Goal: Information Seeking & Learning: Understand process/instructions

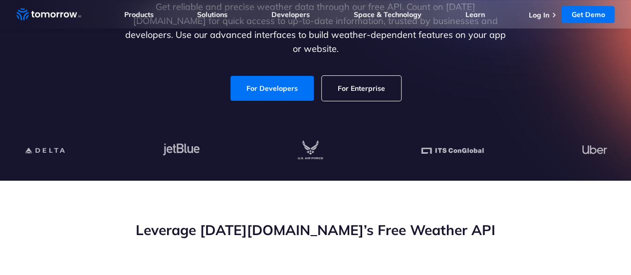
scroll to position [179, 0]
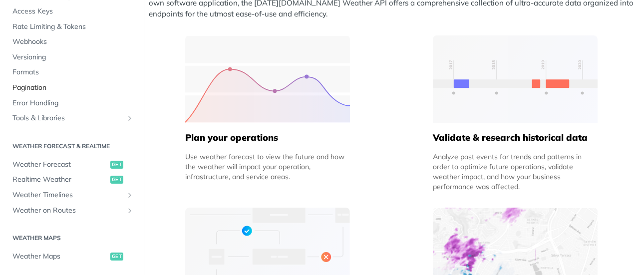
scroll to position [82, 0]
click at [58, 162] on span "Weather Forecast" at bounding box center [59, 164] width 95 height 10
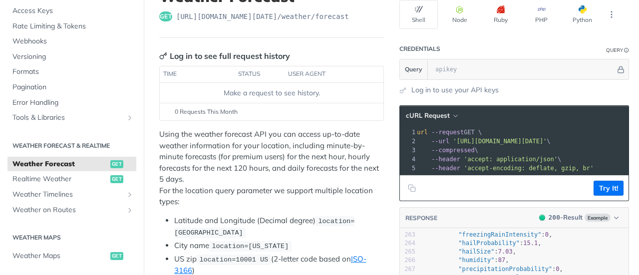
drag, startPoint x: 444, startPoint y: 141, endPoint x: 581, endPoint y: 146, distance: 136.8
click at [581, 146] on div "1 curl --request GET \ 2 --url 'https://api.tomorrow.io/v4/weather/forecast?loc…" at bounding box center [541, 150] width 260 height 45
click at [452, 138] on span "'https://api.tomorrow.io/v4/weather/forecast?location=new%20york'" at bounding box center [499, 141] width 94 height 7
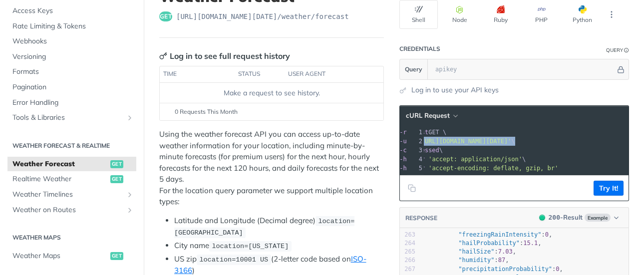
copy span "https://api.tomorrow.io/v4/weather/forecast?location=new%20york"
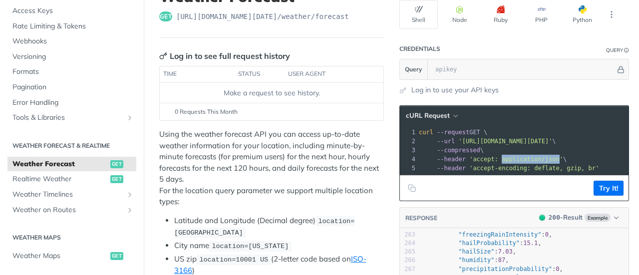
drag, startPoint x: 487, startPoint y: 159, endPoint x: 539, endPoint y: 159, distance: 52.4
click at [539, 159] on span "'accept: application/json'" at bounding box center [516, 159] width 94 height 7
copy span "application/json"
drag, startPoint x: 459, startPoint y: 166, endPoint x: 511, endPoint y: 168, distance: 52.4
click at [511, 168] on span "'accept-encoding: deflate, gzip, br'" at bounding box center [534, 168] width 130 height 7
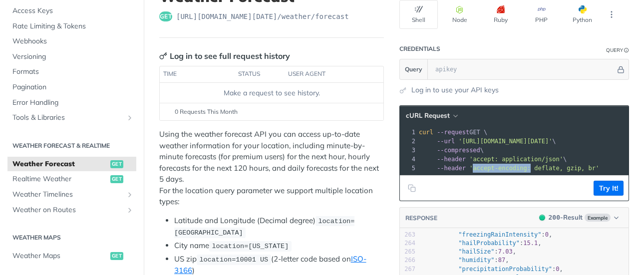
copy span "accept-encoding:"
drag, startPoint x: 517, startPoint y: 169, endPoint x: 571, endPoint y: 165, distance: 54.5
click at [571, 165] on span "'accept-encoding: deflate, gzip, br'" at bounding box center [534, 168] width 130 height 7
copy span "deflate, gzip, br"
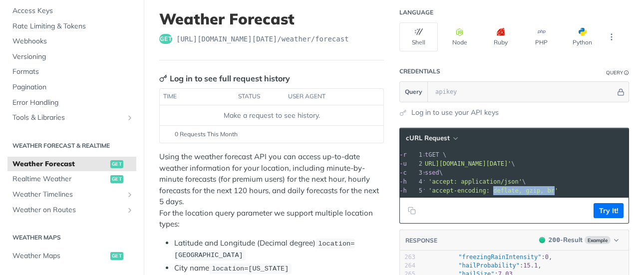
scroll to position [0, 40]
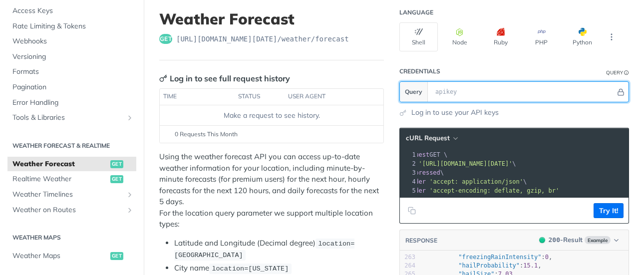
click at [456, 88] on input "text" at bounding box center [522, 92] width 185 height 20
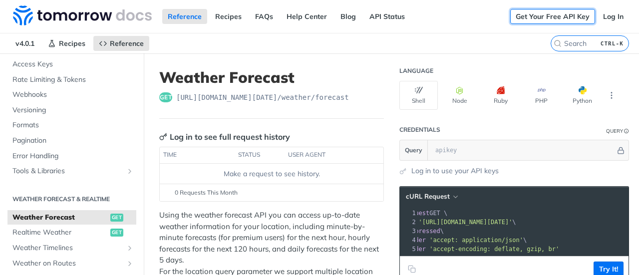
click at [546, 20] on link "Get Your Free API Key" at bounding box center [552, 16] width 85 height 15
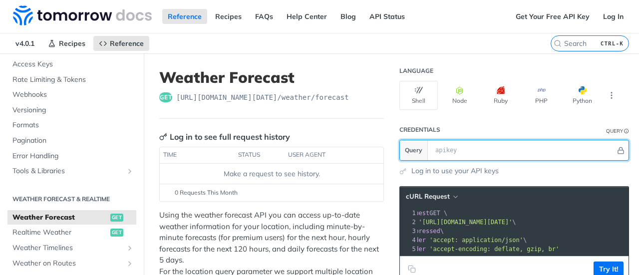
click at [483, 150] on input "text" at bounding box center [522, 150] width 185 height 20
paste input "=Xzt8XczEFlbmHfdGCkPaHgTM5cb7kWGv"
click at [430, 151] on input "=Xzt8XczEFlbmHfdGCkPaHgTM5cb7kWGv" at bounding box center [522, 150] width 185 height 20
type input "Xzt8XczEFlbmHfdGCkPaHgTM5cb7kWGv"
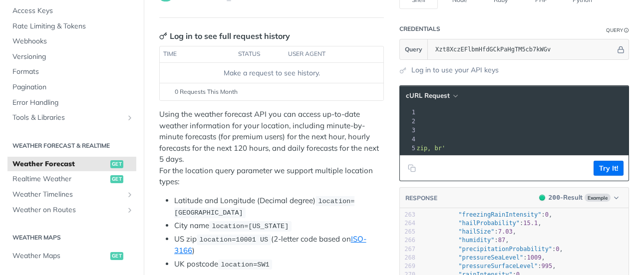
scroll to position [0, 180]
drag, startPoint x: 451, startPoint y: 119, endPoint x: 610, endPoint y: 119, distance: 159.1
click at [379, 119] on span "'https://api.tomorrow.io/v4/weather/forecast?location=new%20york&apikey=Xzt8Xcz…" at bounding box center [332, 121] width 94 height 7
copy span "https://api.tomorrow.io/v4/weather/forecast?location=new%20york&apikey=Xzt8XczE…"
click at [379, 119] on span "'https://api.tomorrow.io/v4/weather/forecast?location=new%20york&apikey=Xzt8Xcz…" at bounding box center [332, 121] width 94 height 7
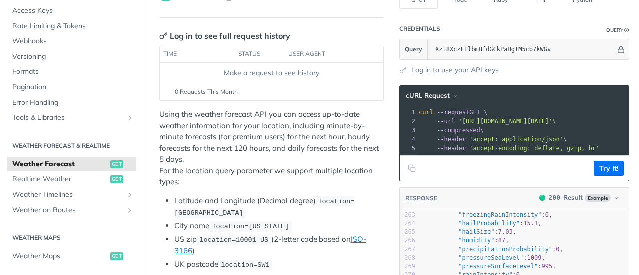
scroll to position [0, 9]
click at [442, 140] on span "--header" at bounding box center [442, 139] width 29 height 7
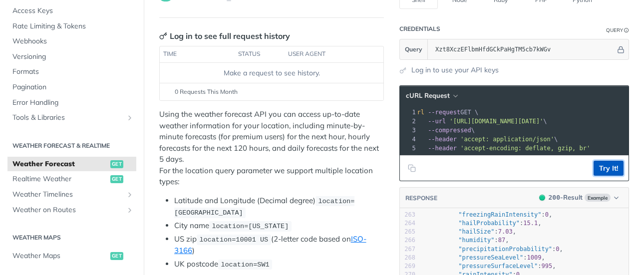
click at [602, 176] on button "Try It!" at bounding box center [608, 168] width 30 height 15
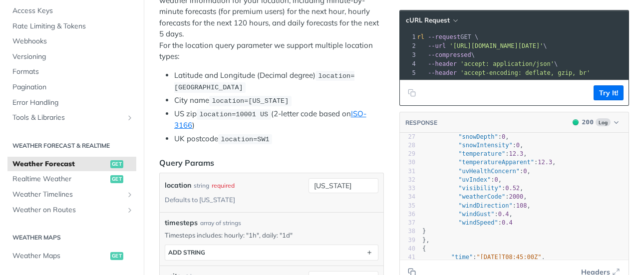
click at [547, 63] on pre "--header 'accept: application/json' \" at bounding box center [604, 63] width 392 height 9
click at [562, 69] on span "'accept-encoding: deflate, gzip, br'" at bounding box center [525, 72] width 130 height 7
drag, startPoint x: 506, startPoint y: 75, endPoint x: 562, endPoint y: 73, distance: 55.9
click at [562, 73] on span "'accept-encoding: deflate, gzip, br'" at bounding box center [525, 72] width 130 height 7
copy span "deflate, gzip, br"
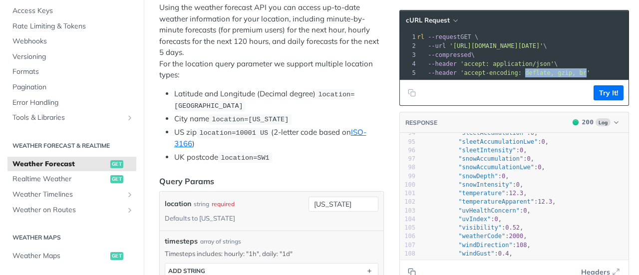
scroll to position [781, 0]
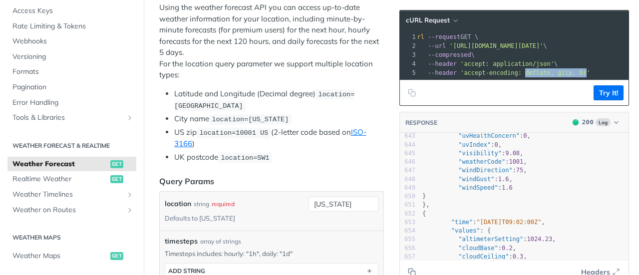
click at [498, 215] on pre "{" at bounding box center [524, 214] width 208 height 8
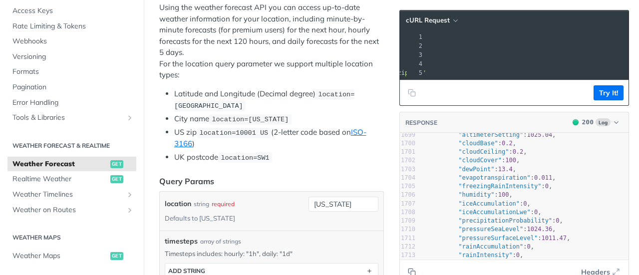
drag, startPoint x: 441, startPoint y: 43, endPoint x: 611, endPoint y: 44, distance: 169.6
click at [379, 44] on span "'https://api.tomorrow.io/v4/weather/forecast?location=new%20york&apikey=Xzt8Xcz…" at bounding box center [332, 45] width 94 height 7
copy span "https://api.tomorrow.io/v4/weather/forecast?location=new%20york&apikey=Xzt8XczE…"
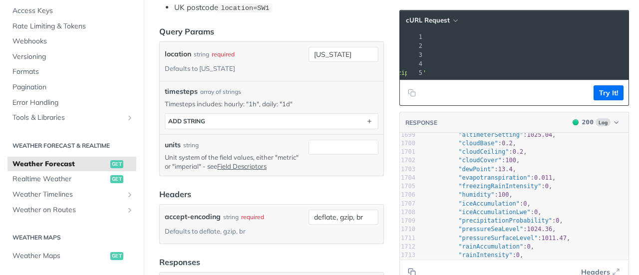
scroll to position [363, 0]
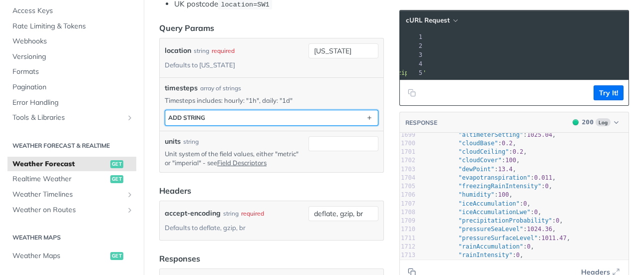
click at [332, 118] on button "ADD string" at bounding box center [271, 117] width 213 height 15
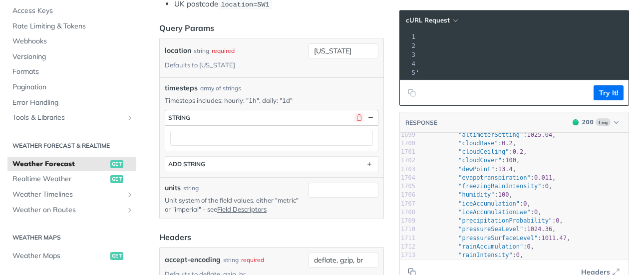
click at [354, 113] on button "button" at bounding box center [358, 117] width 9 height 9
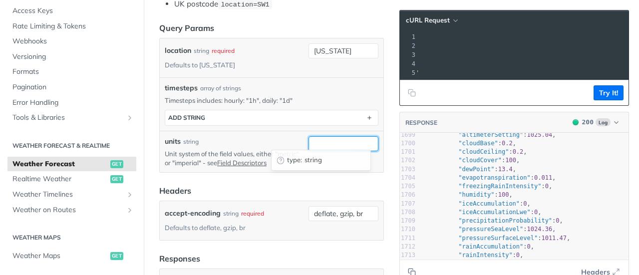
click at [338, 136] on input "units" at bounding box center [343, 143] width 70 height 15
click at [269, 140] on div "units string" at bounding box center [235, 141] width 140 height 10
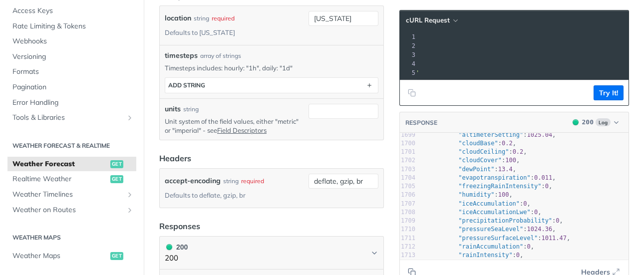
scroll to position [396, 0]
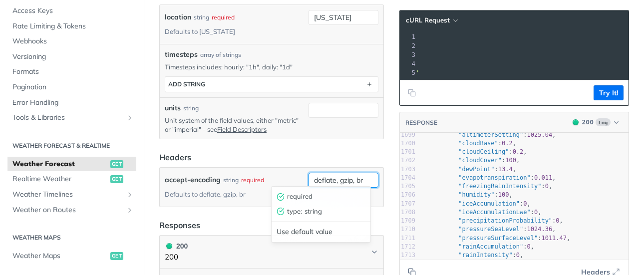
click at [320, 173] on input "deflate, gzip, br" at bounding box center [343, 180] width 70 height 15
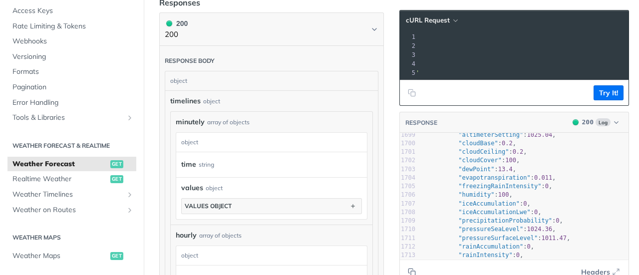
scroll to position [619, 0]
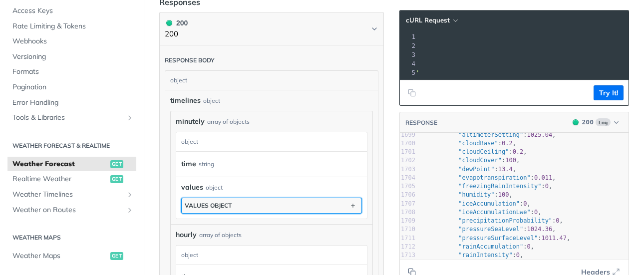
click at [209, 198] on button "values object" at bounding box center [272, 205] width 180 height 15
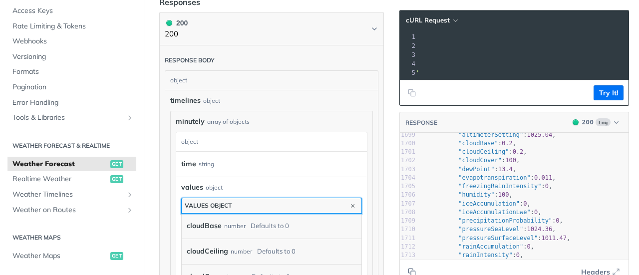
click at [209, 198] on button "values object" at bounding box center [272, 205] width 180 height 15
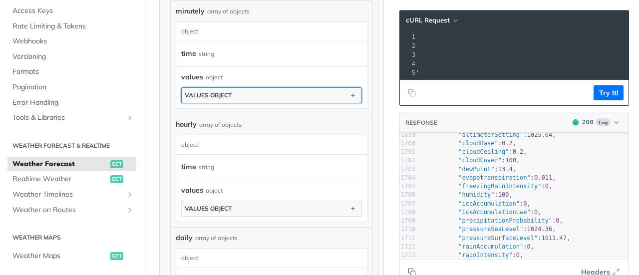
scroll to position [742, 0]
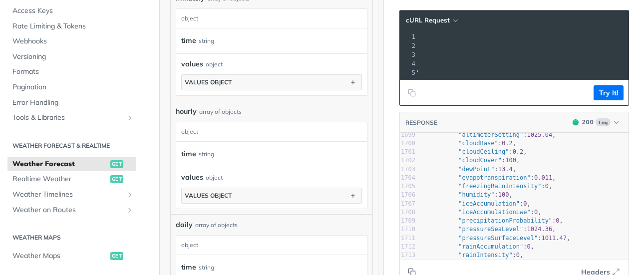
click at [196, 147] on div "time string" at bounding box center [267, 154] width 172 height 15
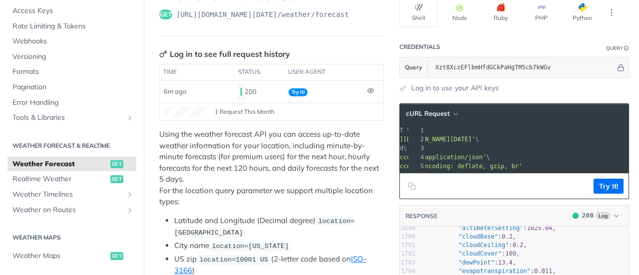
scroll to position [0, 66]
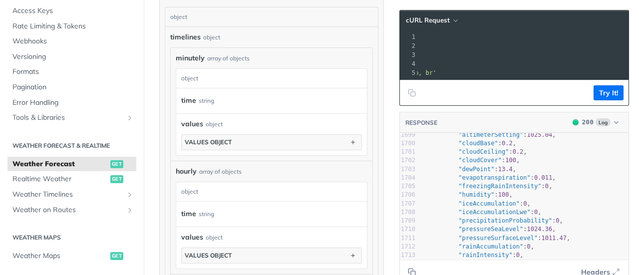
click at [389, 45] on span "'https://api.tomorrow.io/v4/weather/forecast?location=new%20york&timesteps=&api…" at bounding box center [342, 45] width 94 height 7
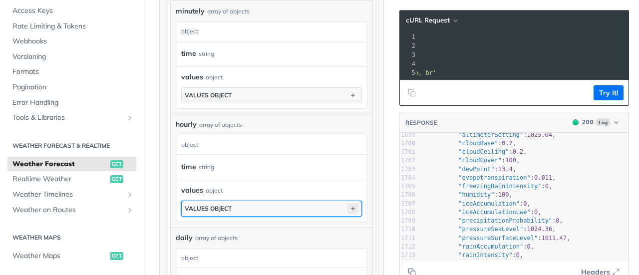
click at [347, 203] on icon "button" at bounding box center [352, 208] width 11 height 11
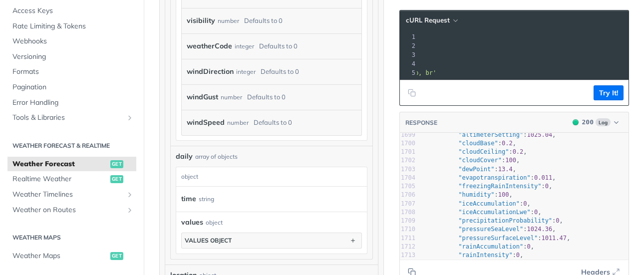
click at [212, 115] on label "windSpeed" at bounding box center [206, 122] width 38 height 14
click at [236, 115] on div "number" at bounding box center [237, 122] width 21 height 14
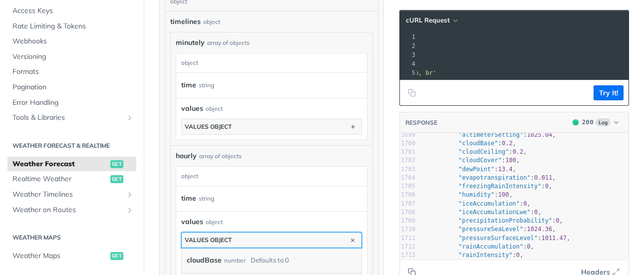
click at [223, 236] on div "values object" at bounding box center [208, 239] width 47 height 7
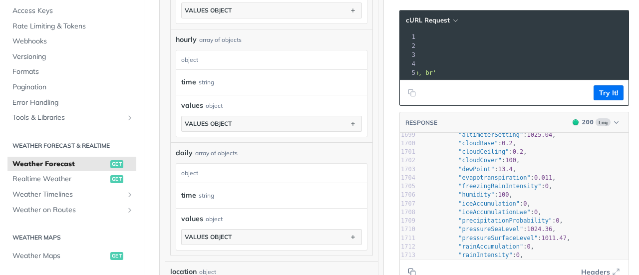
click at [199, 76] on div "string" at bounding box center [206, 82] width 15 height 14
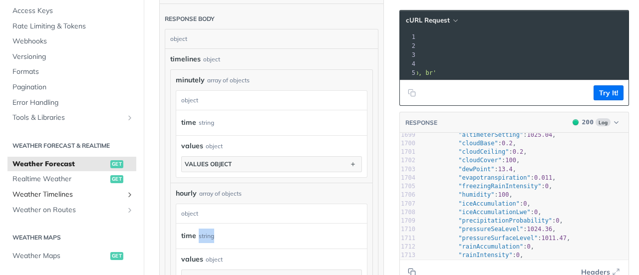
click at [54, 196] on span "Weather Timelines" at bounding box center [67, 195] width 111 height 10
